Goal: Task Accomplishment & Management: Use online tool/utility

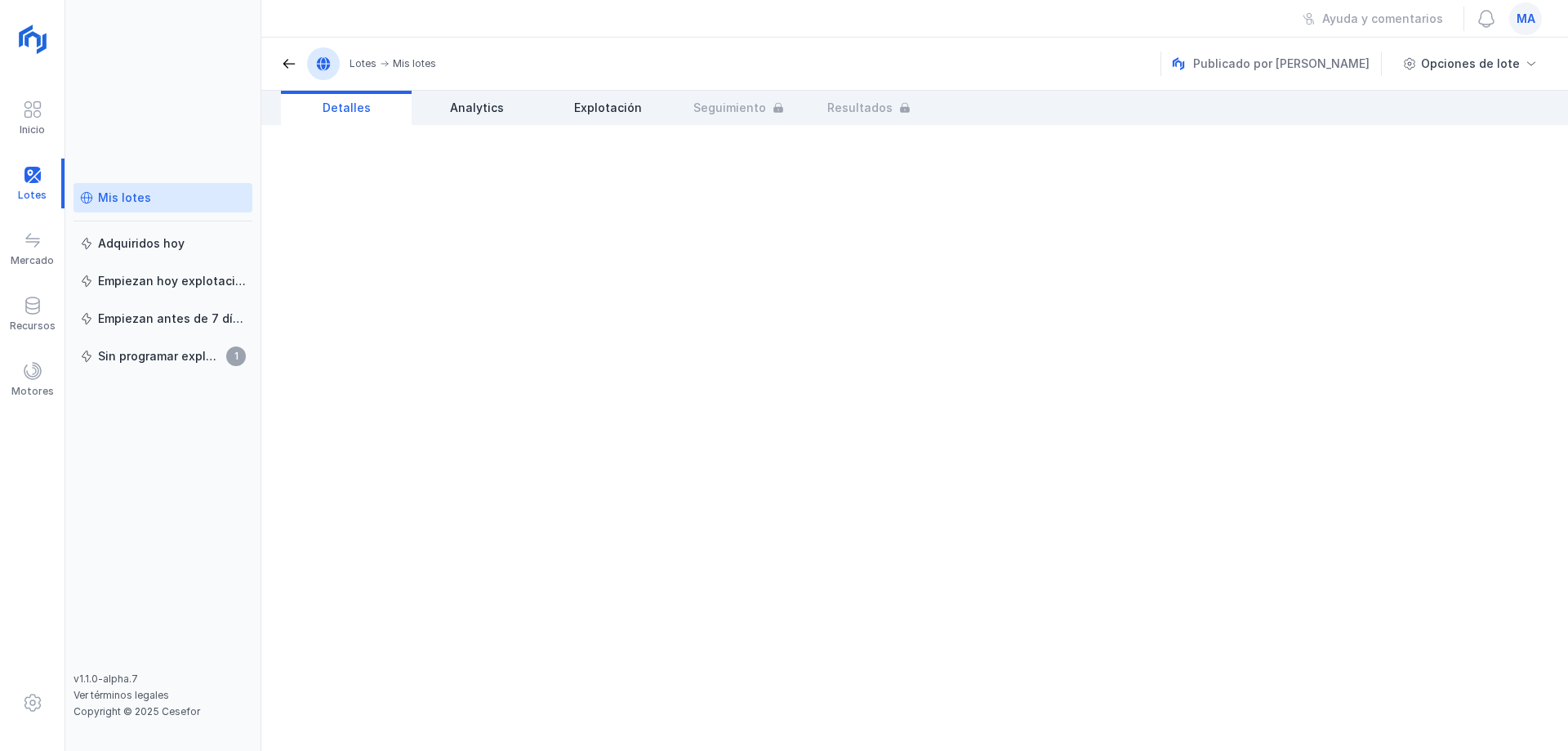
click at [102, 197] on div "Mis lotes" at bounding box center [125, 197] width 53 height 17
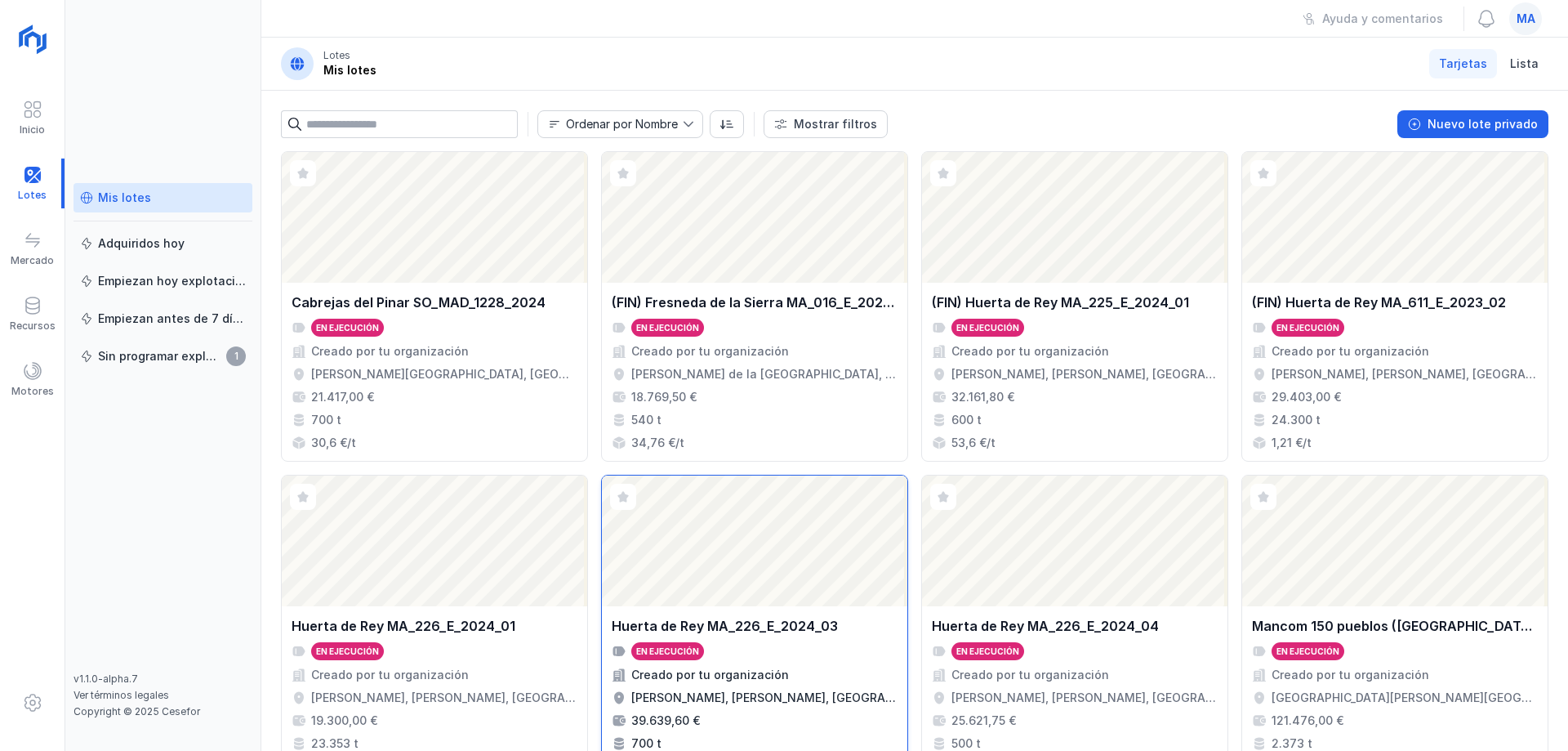
click at [821, 587] on div "Abrir lote" at bounding box center [755, 541] width 306 height 131
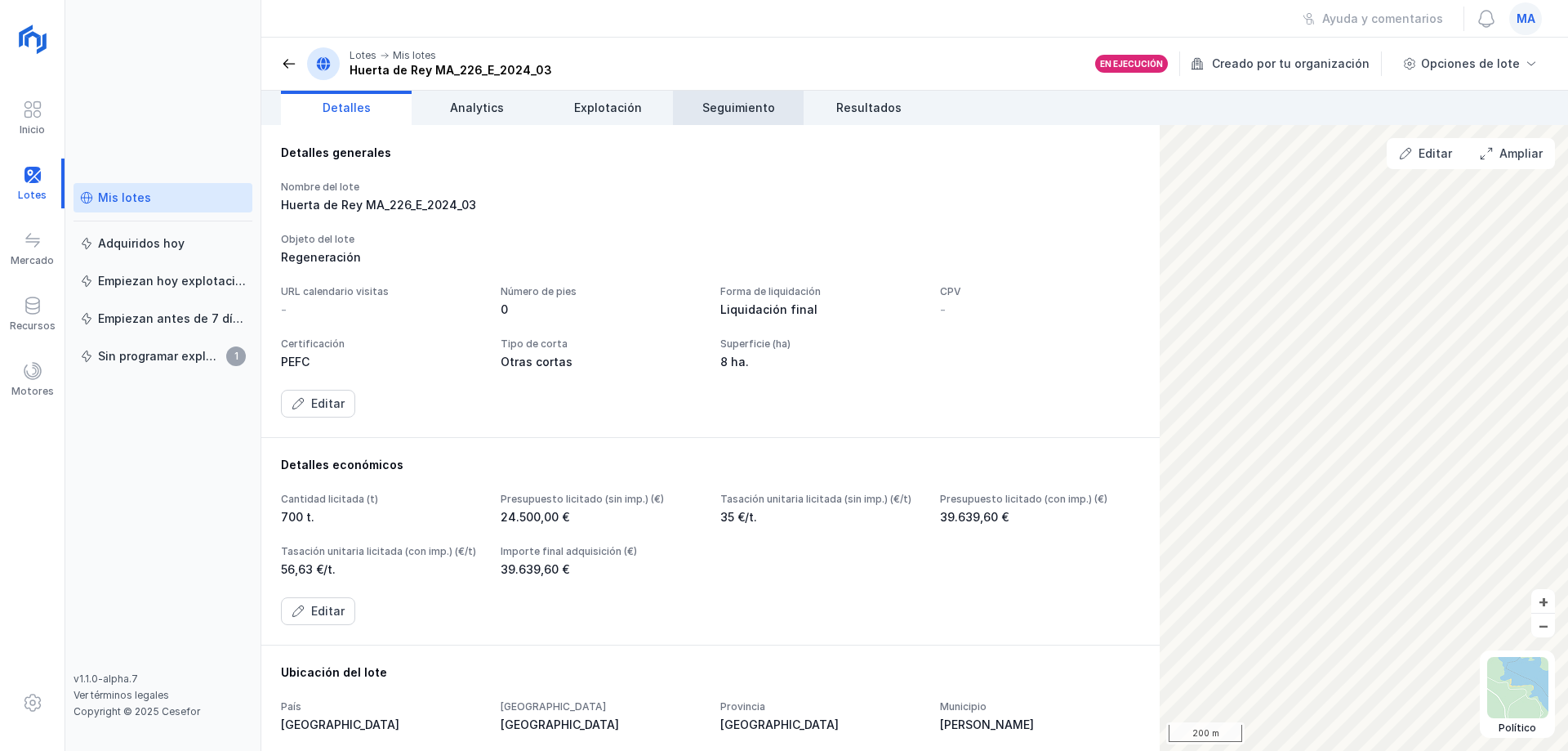
click at [724, 111] on span "Seguimiento" at bounding box center [739, 108] width 73 height 17
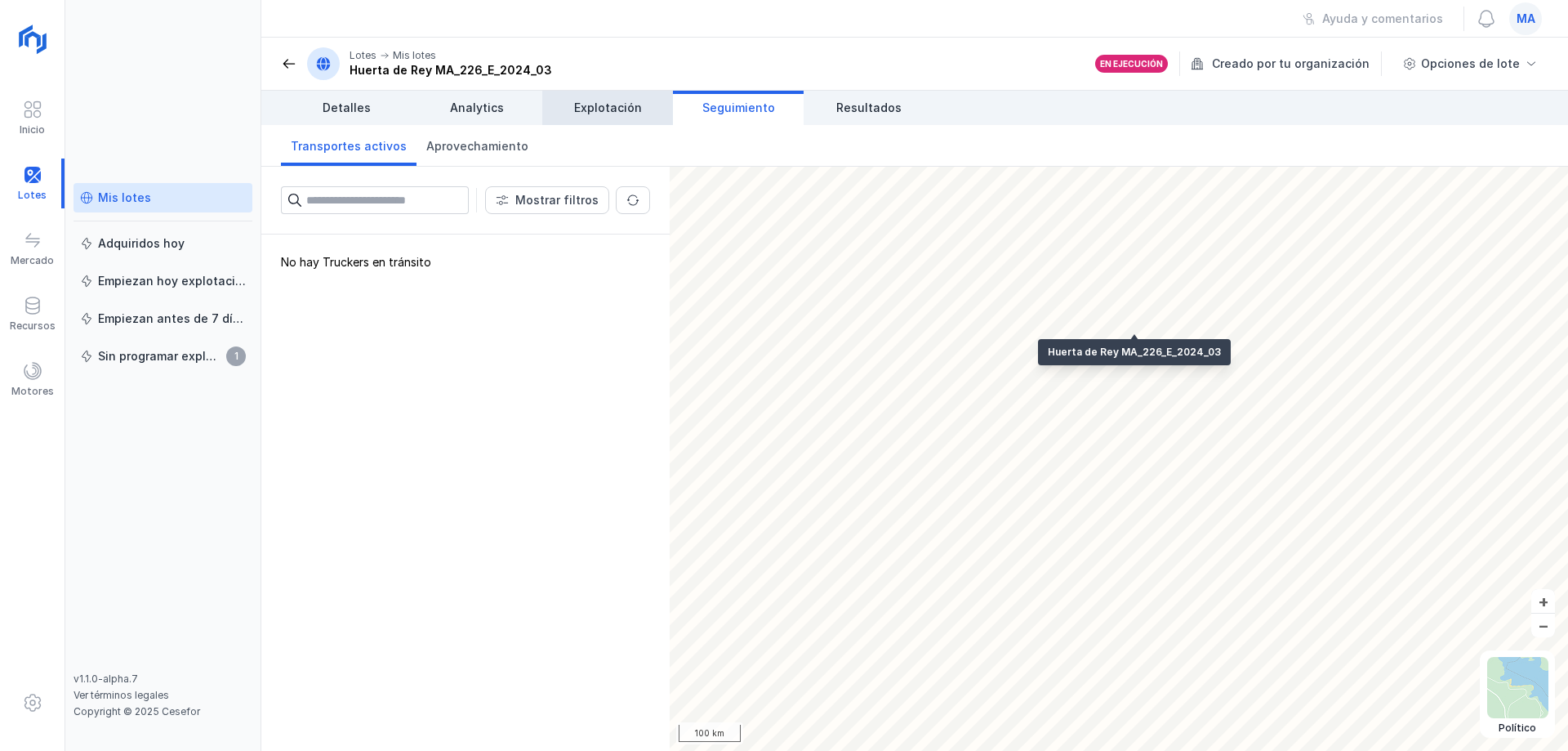
click at [609, 111] on span "Explotación" at bounding box center [608, 108] width 68 height 17
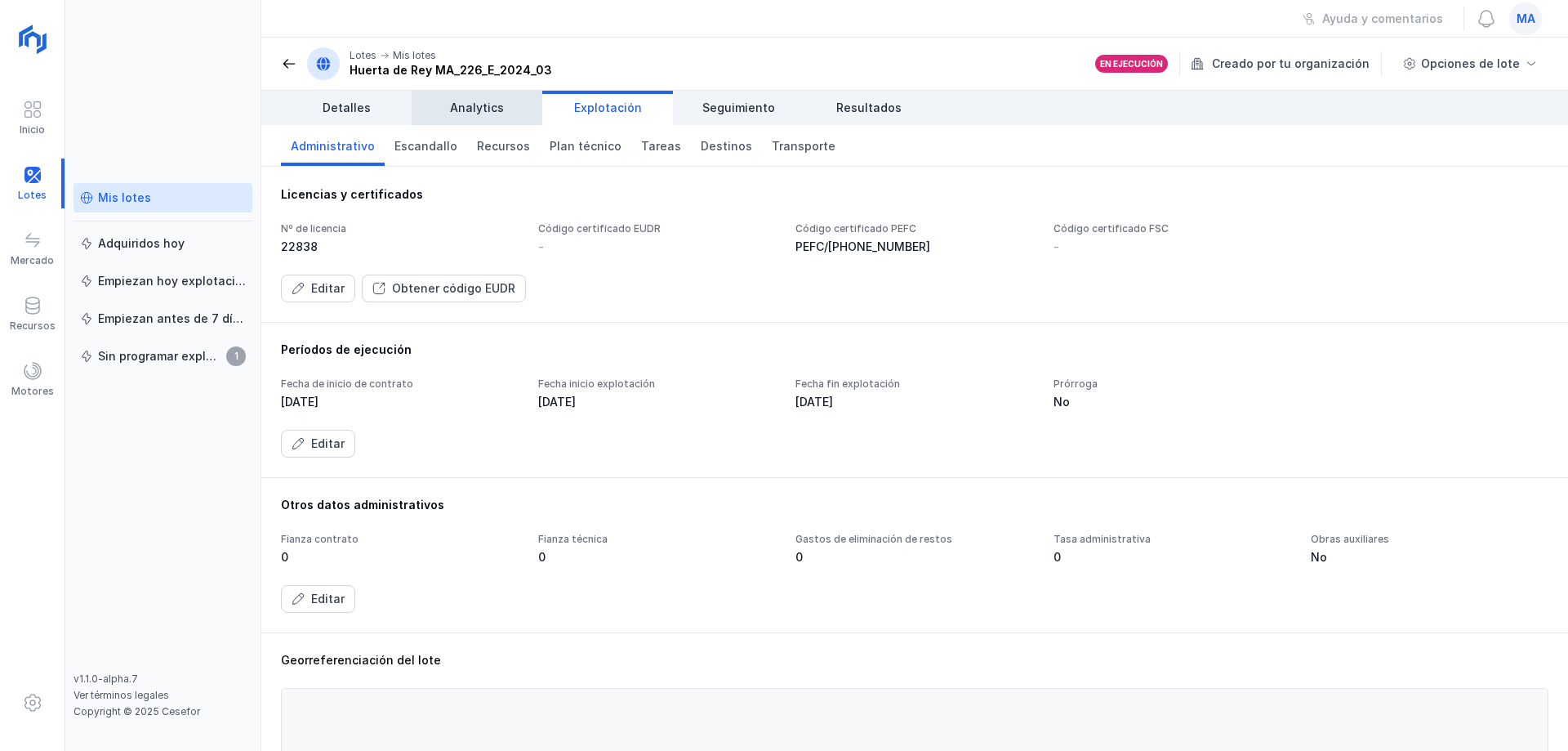
click at [522, 106] on link "Analytics" at bounding box center [476, 108] width 130 height 35
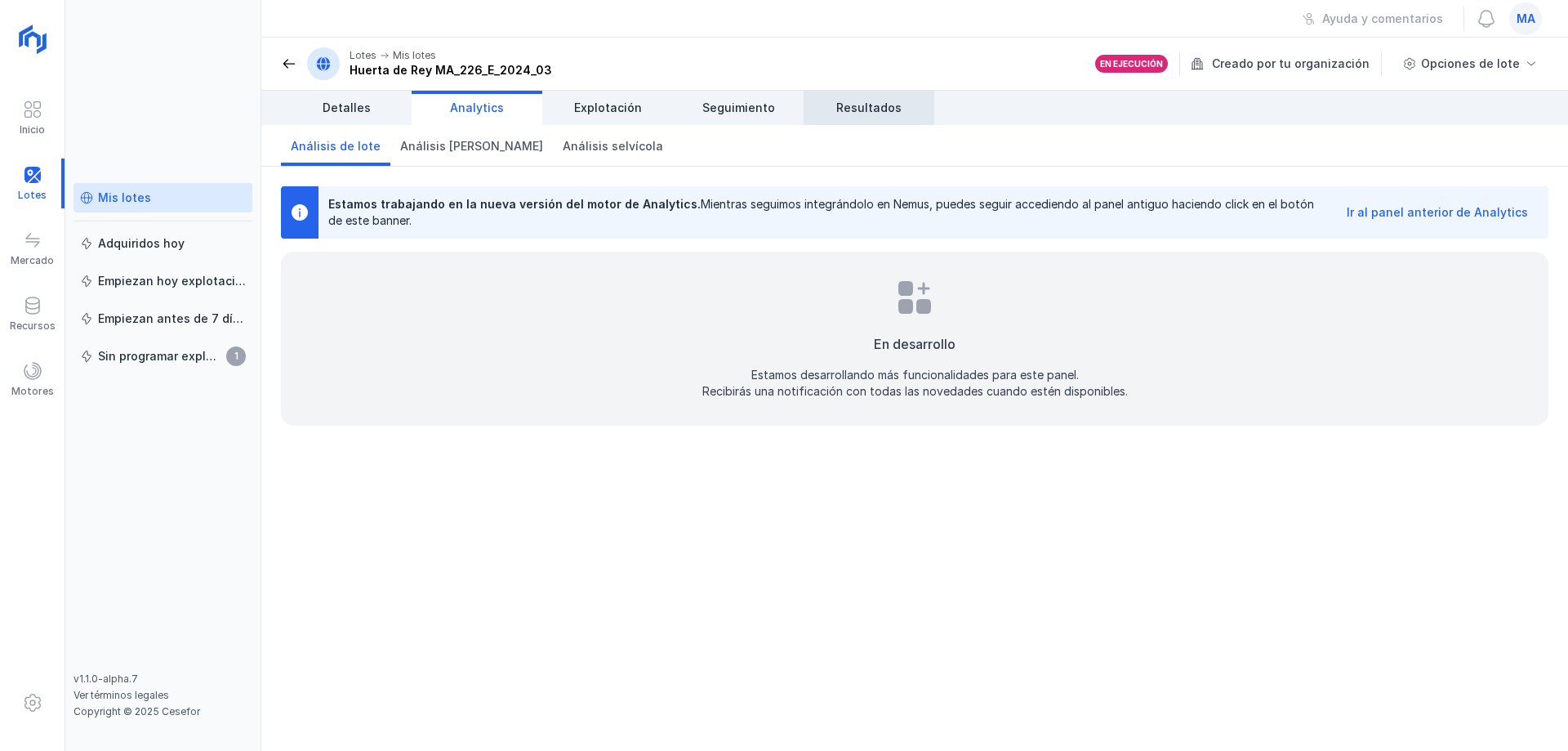
click at [852, 105] on span "Resultados" at bounding box center [869, 108] width 65 height 17
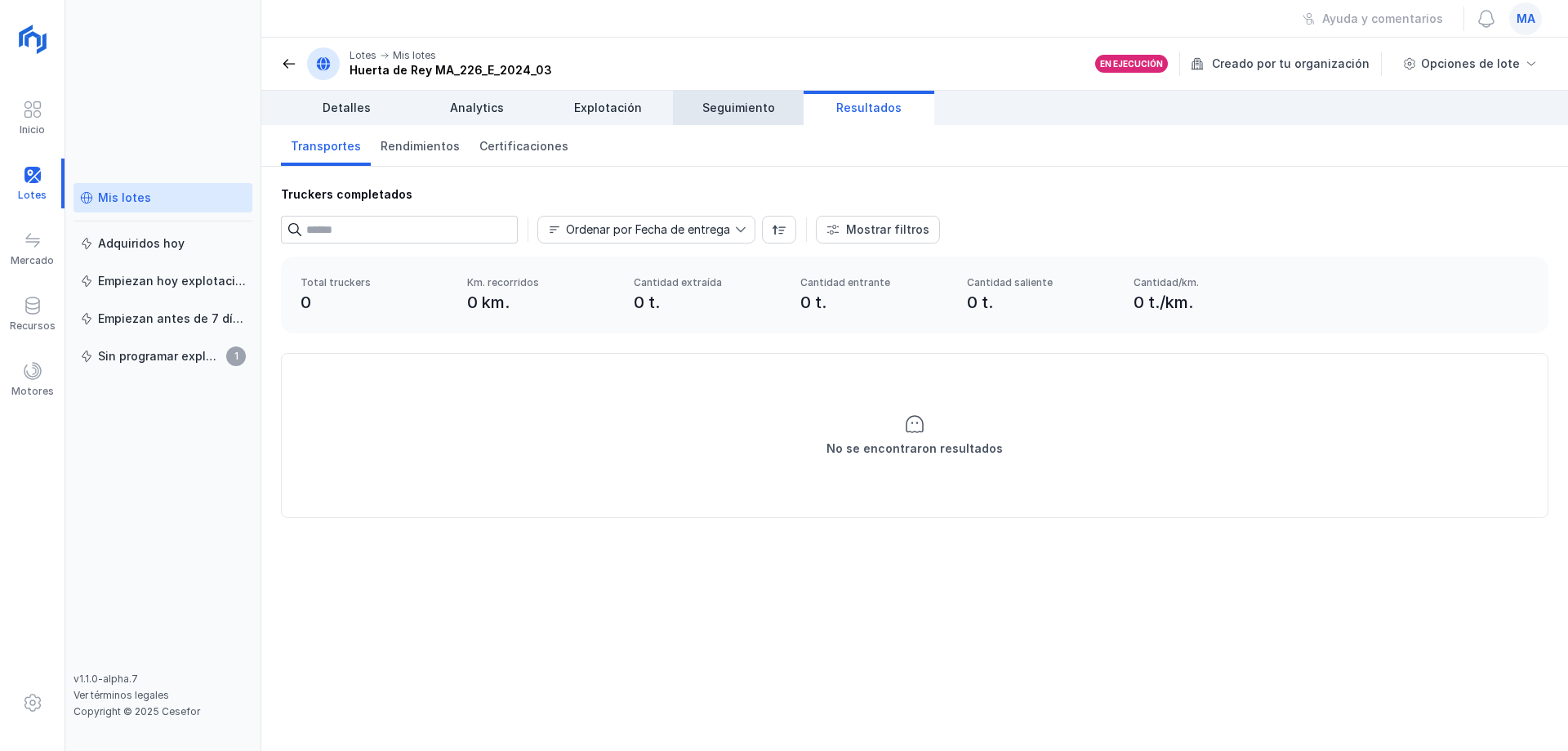
drag, startPoint x: 782, startPoint y: 111, endPoint x: 758, endPoint y: 114, distance: 24.2
click at [782, 111] on link "Seguimiento" at bounding box center [738, 108] width 130 height 35
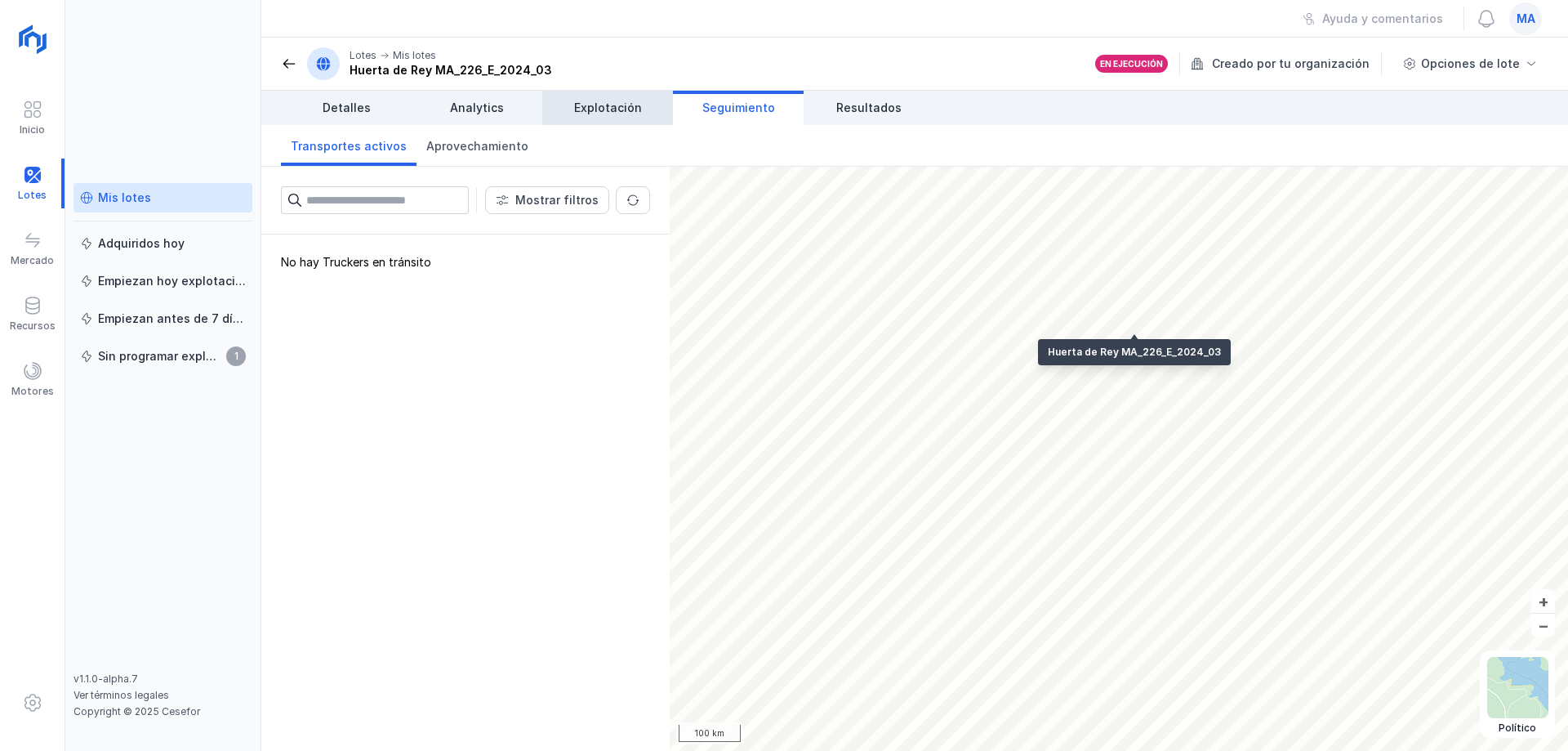
click at [607, 109] on span "Explotación" at bounding box center [608, 108] width 68 height 17
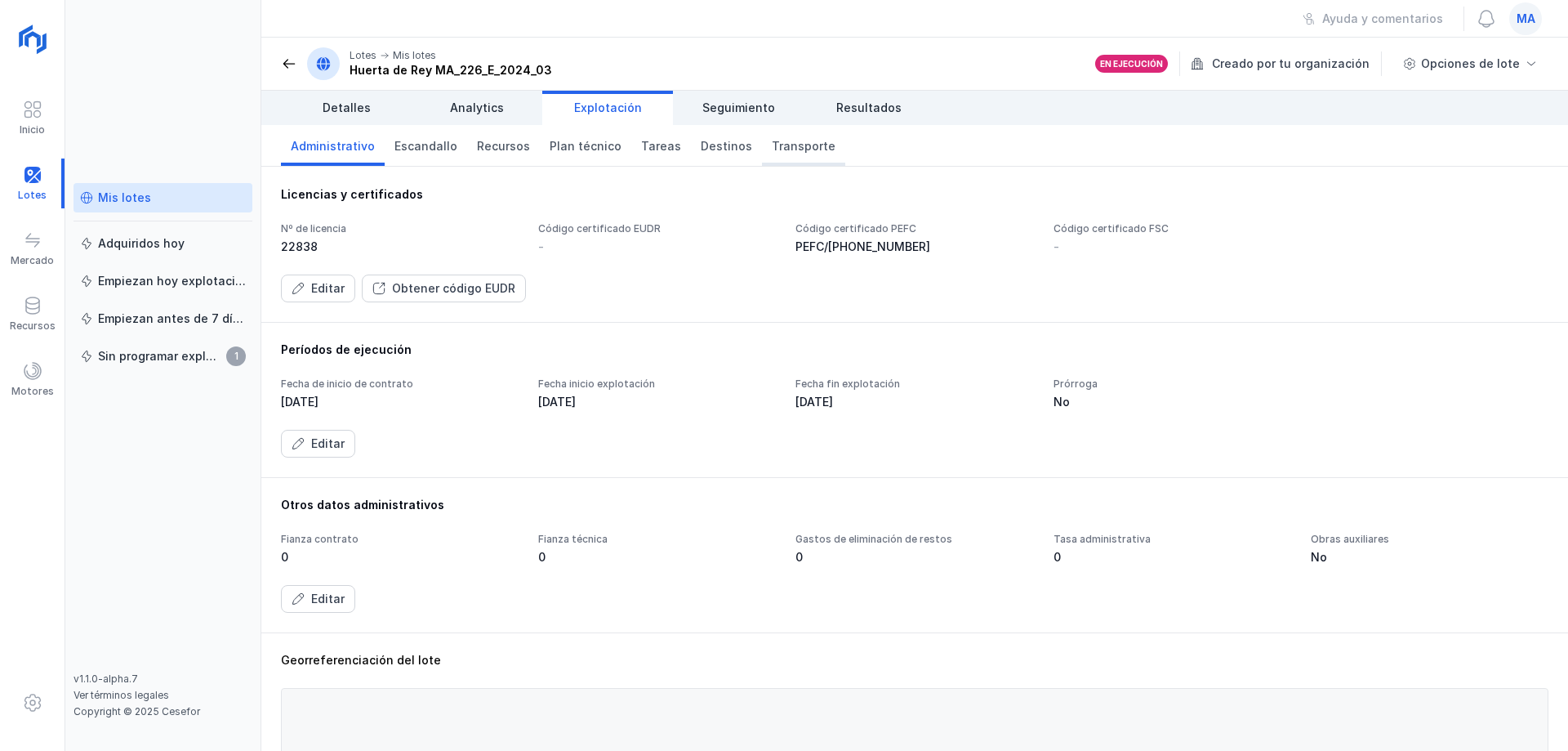
click at [780, 148] on span "Transporte" at bounding box center [803, 146] width 64 height 17
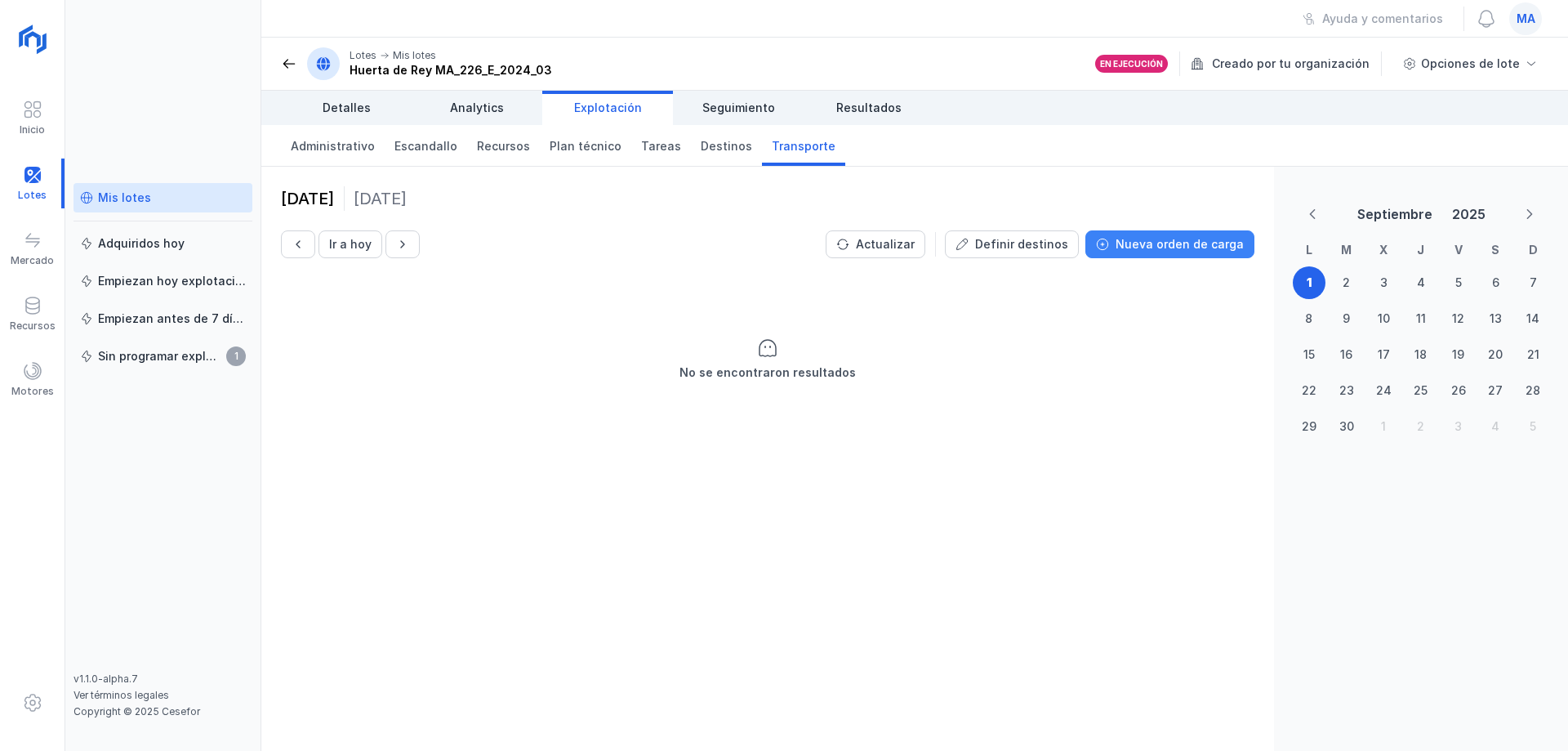
click at [1169, 239] on div "Nueva orden de carga" at bounding box center [1179, 245] width 128 height 17
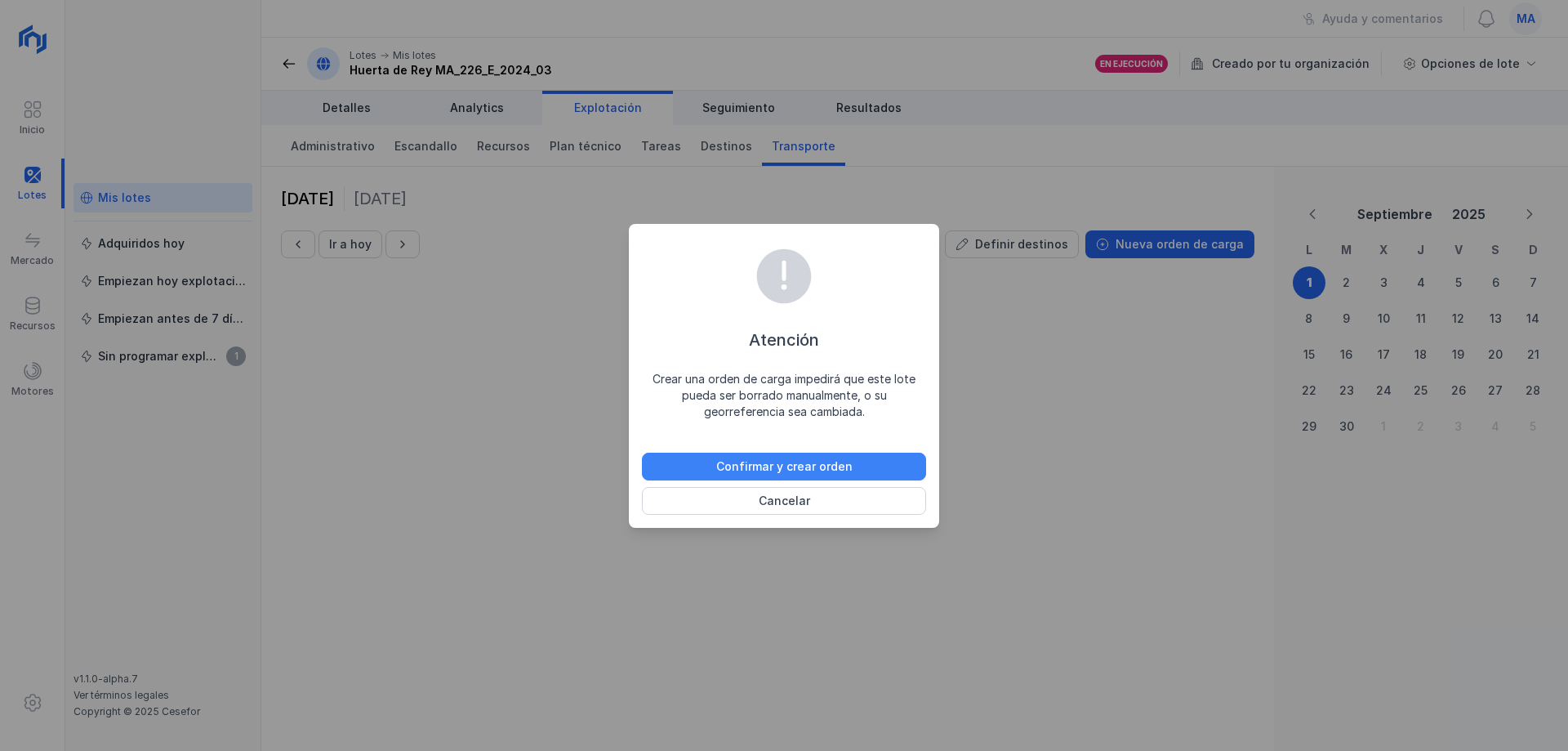
click at [850, 464] on div "Confirmar y crear orden" at bounding box center [784, 467] width 136 height 17
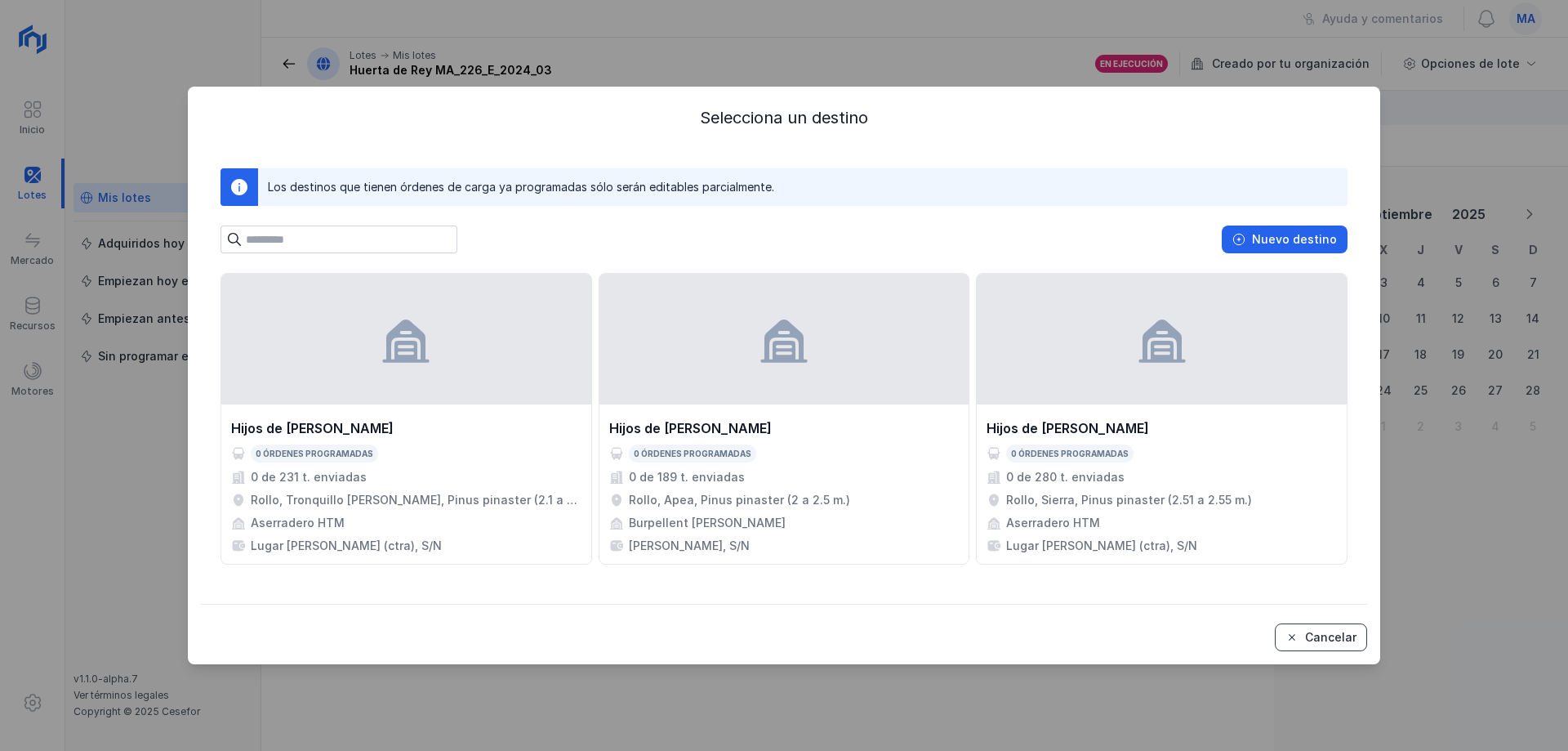
click at [1315, 631] on div "Cancelar" at bounding box center [1331, 638] width 51 height 17
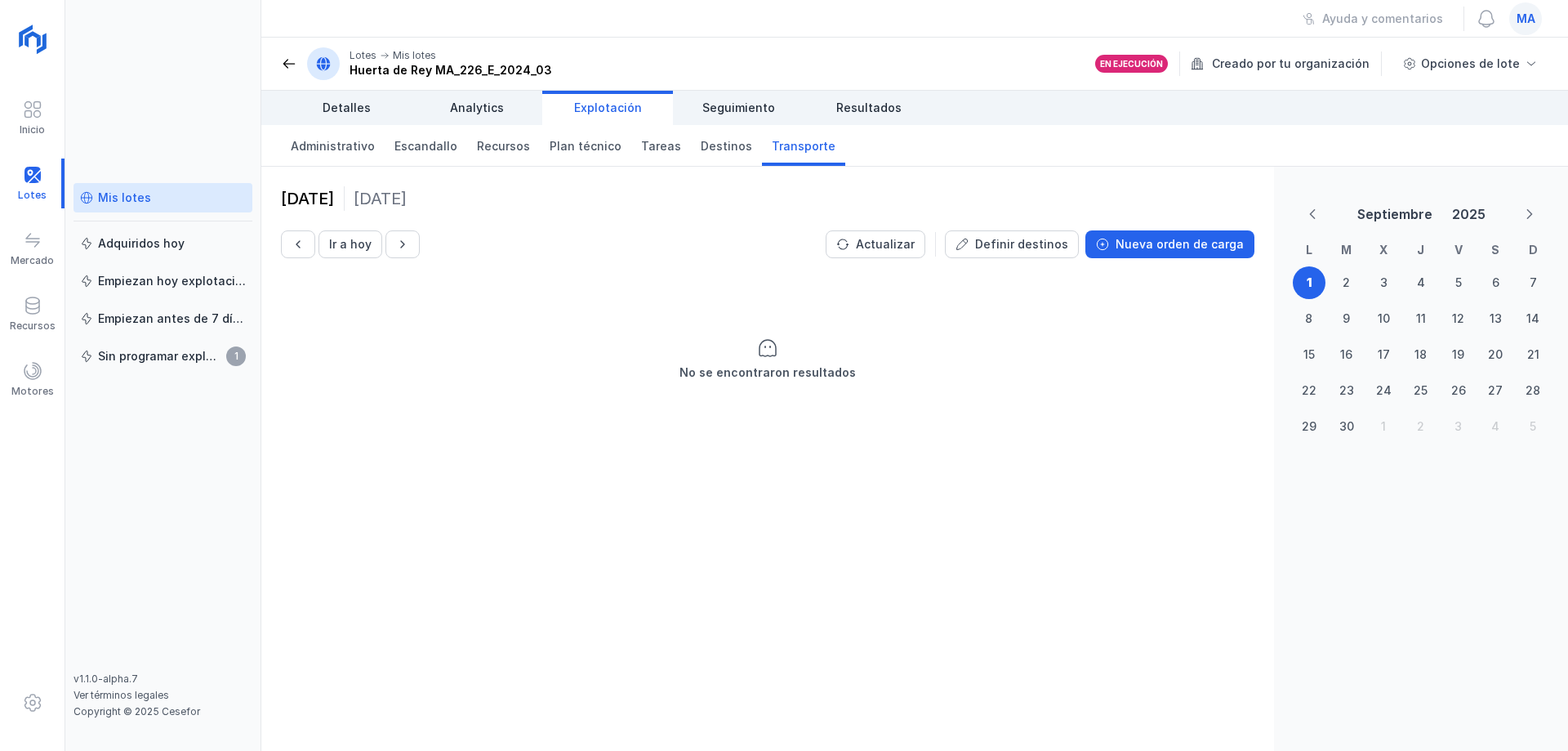
click at [711, 553] on div "[DATE] Ir a [DATE] Actualizar Definir destinos Nueva orden de carga No se encon…" at bounding box center [767, 459] width 1012 height 584
click at [285, 62] on span at bounding box center [289, 64] width 17 height 17
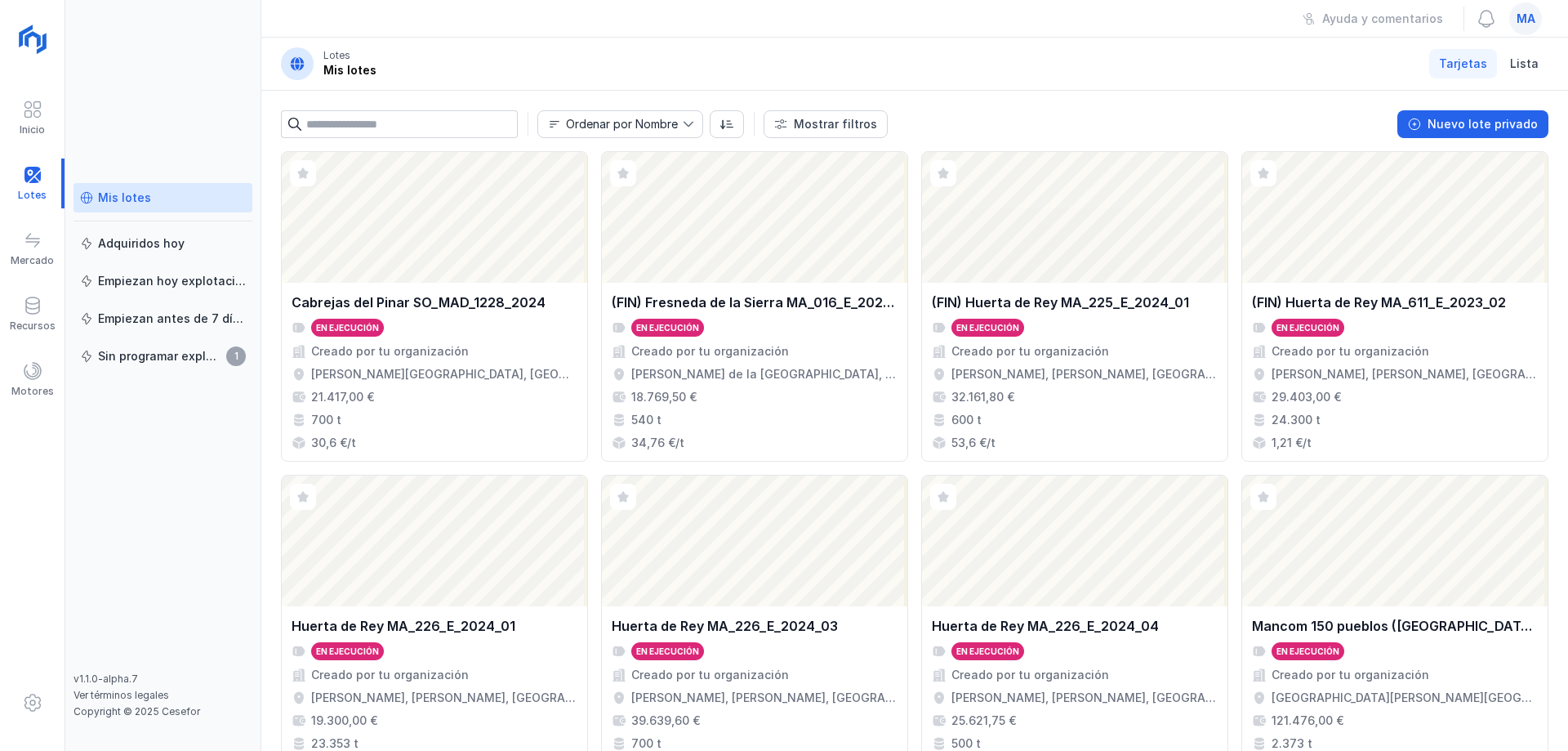
click at [152, 517] on div "Mis lotes Adquiridos [DATE] Empiezan [DATE] explotación Empiezan antes de 7 día…" at bounding box center [163, 428] width 179 height 489
